Goal: Task Accomplishment & Management: Manage account settings

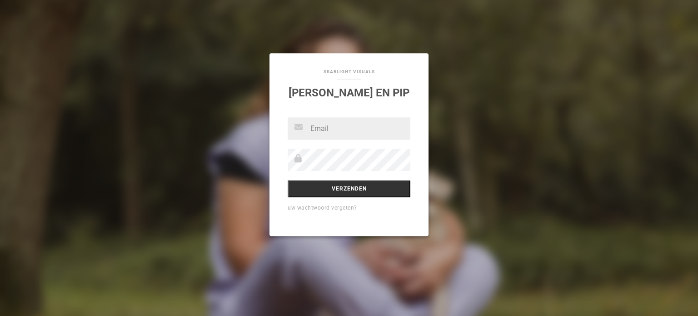
click at [325, 127] on input "text" at bounding box center [348, 128] width 123 height 22
type input "[PERSON_NAME][EMAIL_ADDRESS][DOMAIN_NAME]"
click at [328, 207] on link "uw wachtwoord vergeten?" at bounding box center [321, 207] width 69 height 6
click at [332, 129] on input "text" at bounding box center [348, 128] width 123 height 22
type input "[PERSON_NAME][EMAIL_ADDRESS][DOMAIN_NAME]"
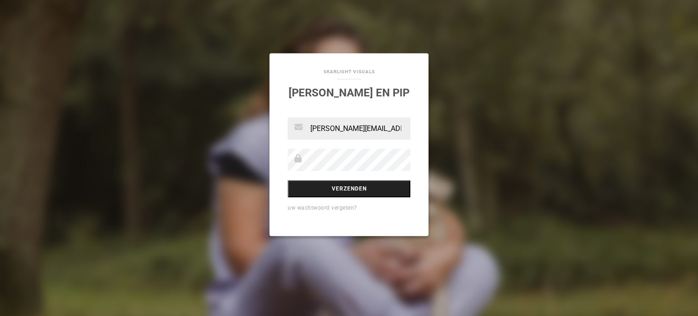
click at [325, 188] on input "Verzenden" at bounding box center [348, 188] width 123 height 17
